Goal: Navigation & Orientation: Find specific page/section

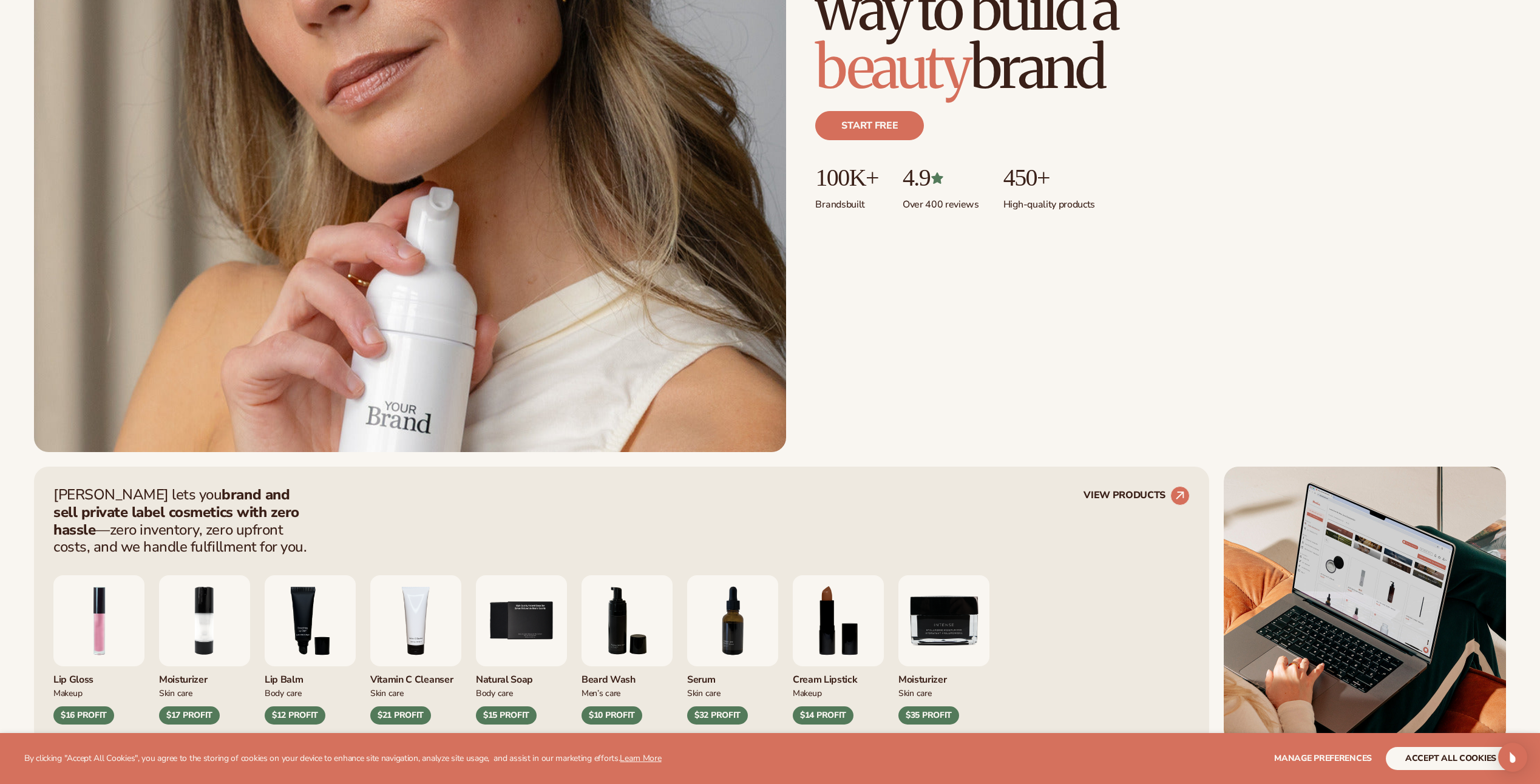
scroll to position [546, 0]
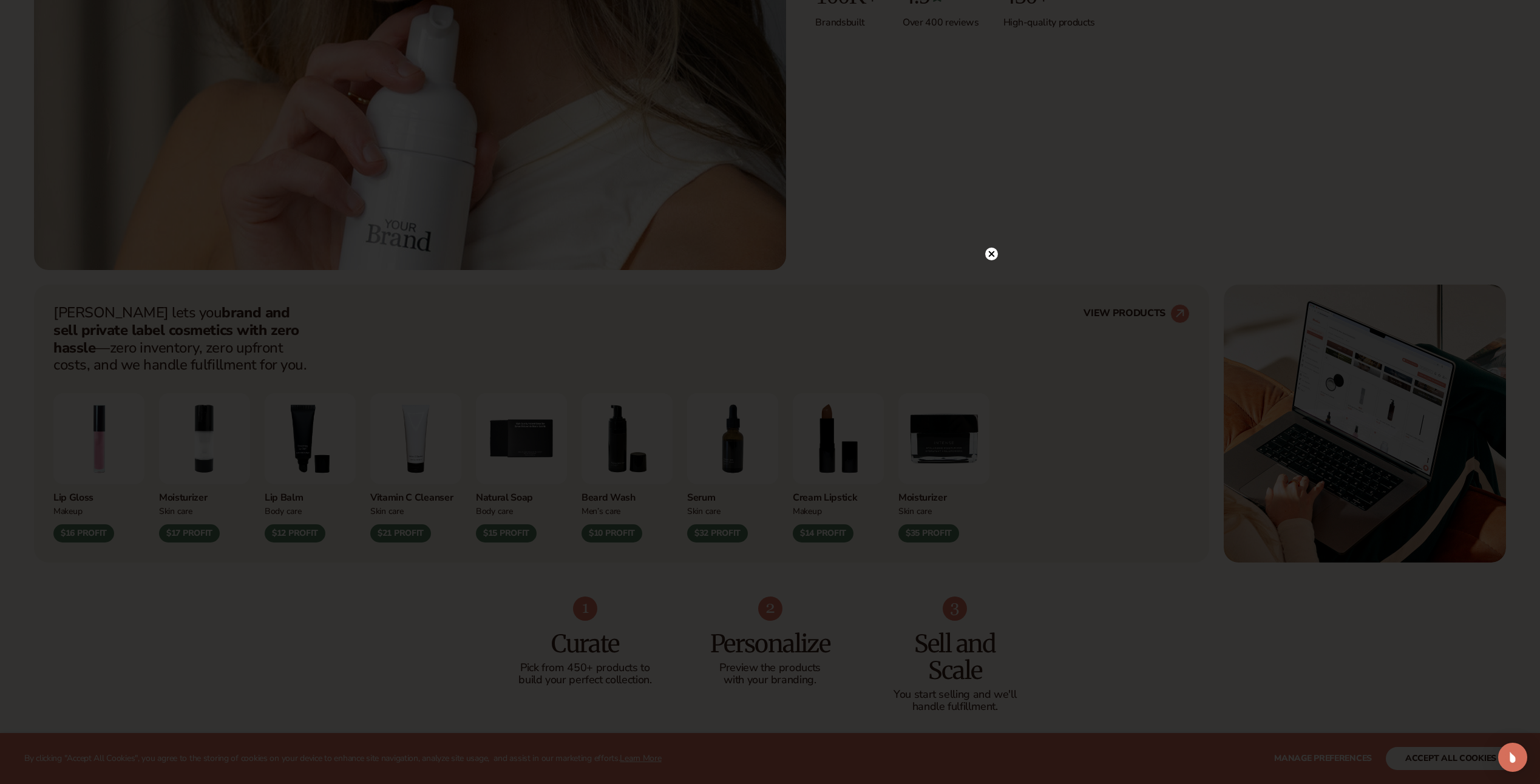
click at [987, 257] on circle at bounding box center [992, 254] width 13 height 13
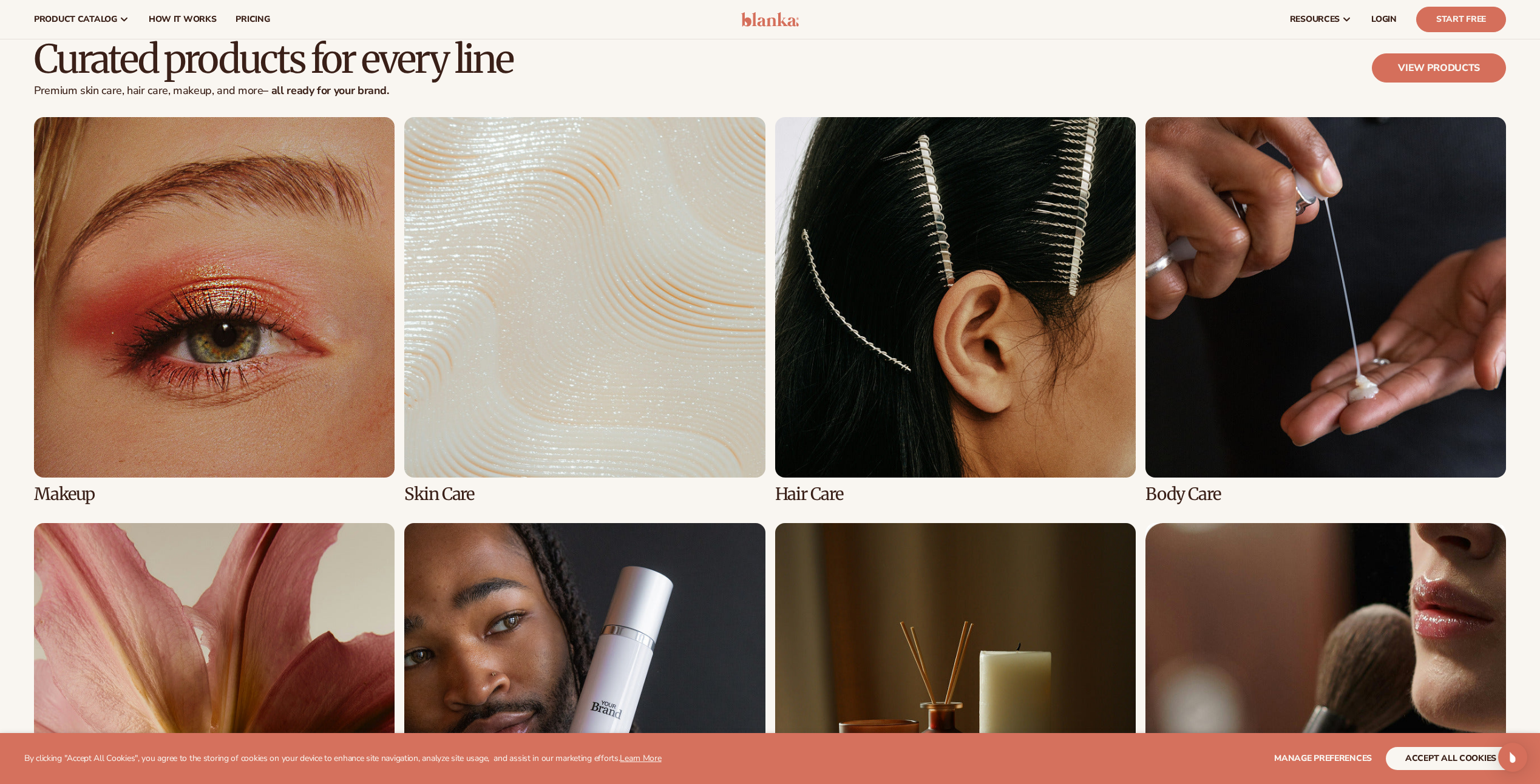
scroll to position [3095, 0]
click at [582, 384] on link "2 / 8" at bounding box center [584, 311] width 361 height 387
click at [582, 382] on link "2 / 8" at bounding box center [584, 311] width 361 height 387
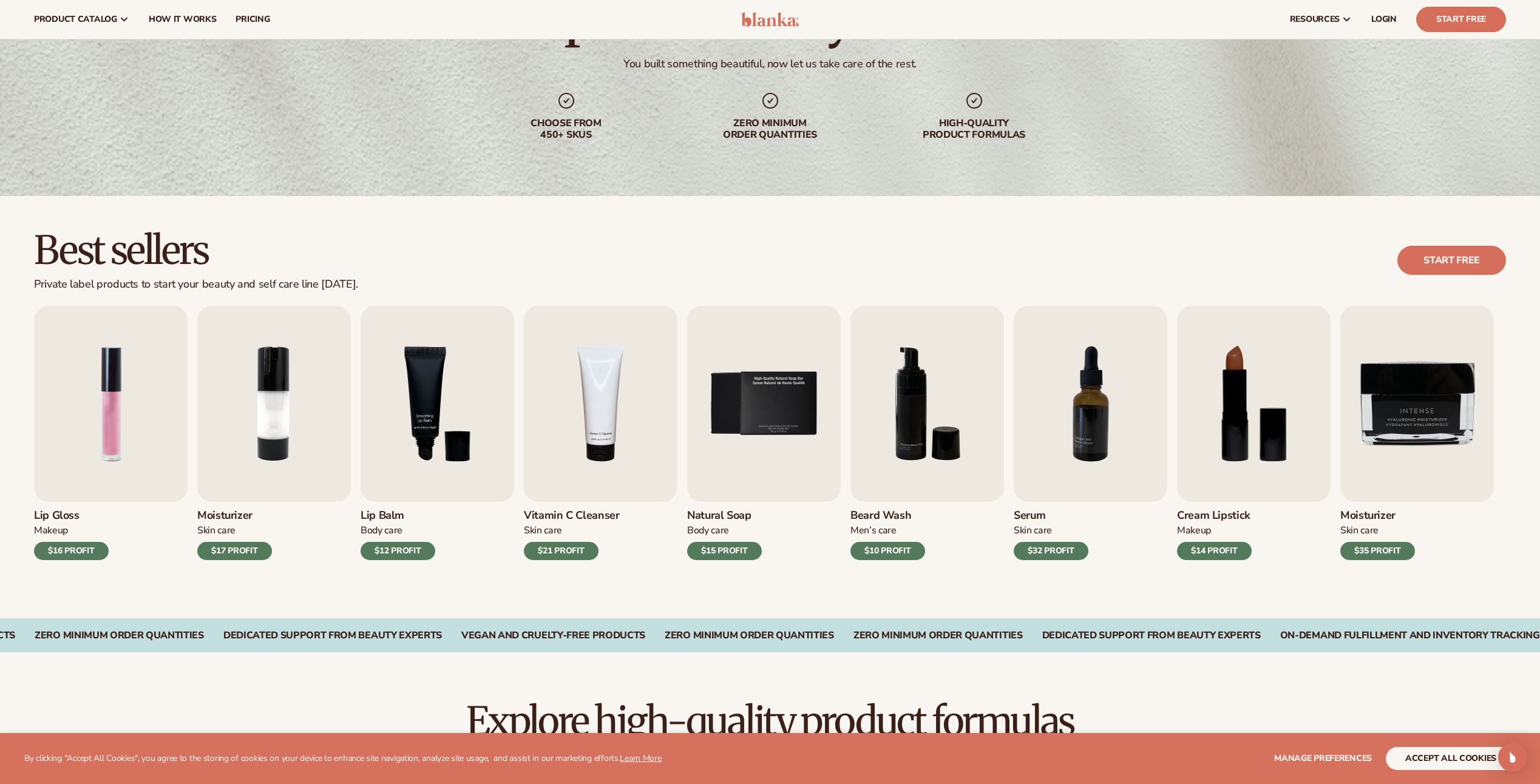
scroll to position [61, 0]
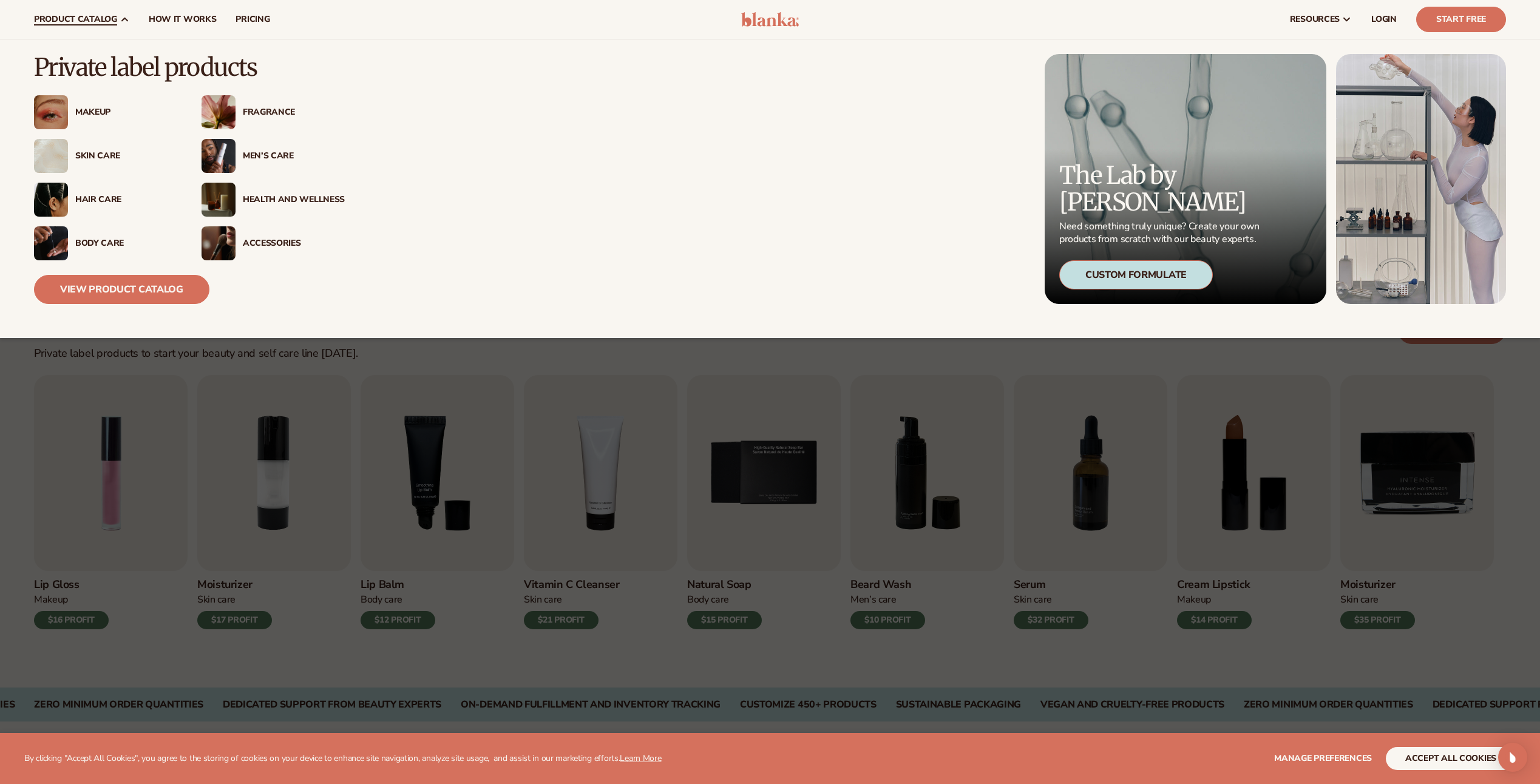
click at [97, 155] on div "Skin Care" at bounding box center [126, 156] width 102 height 11
